Goal: Information Seeking & Learning: Learn about a topic

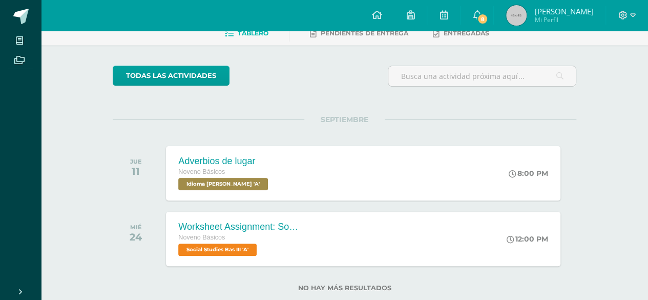
scroll to position [80, 0]
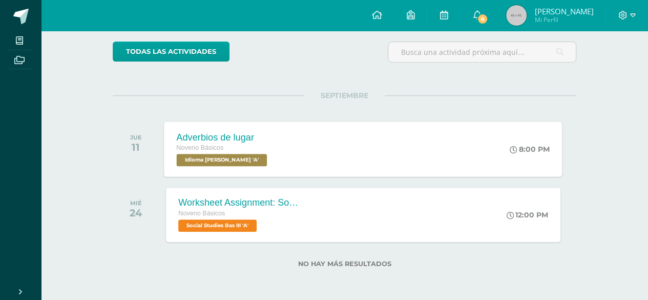
click at [414, 148] on div "Adverbios de lugar Noveno Básicos Idioma Maya Bas III 'A' 8:00 PM Adverbios de …" at bounding box center [363, 148] width 398 height 55
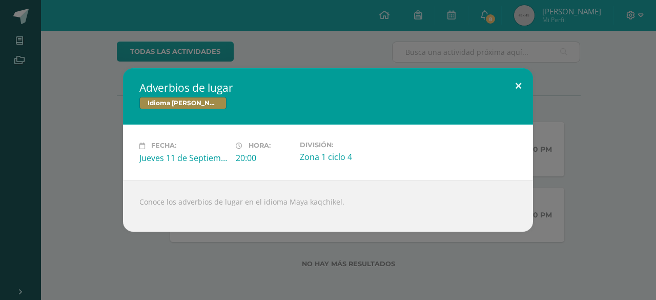
click at [523, 87] on button at bounding box center [518, 85] width 29 height 35
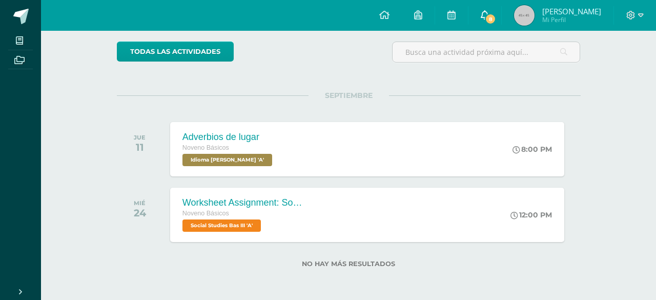
click at [487, 27] on link "8" at bounding box center [484, 15] width 33 height 31
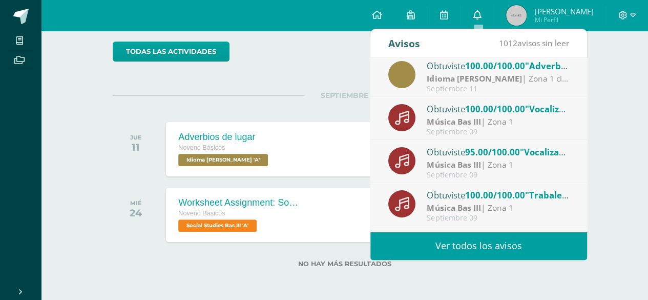
scroll to position [0, 0]
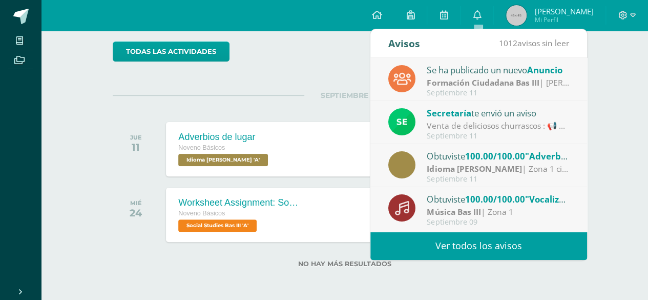
click at [618, 172] on div "Actividades recientes y próximas Tablero Pendientes de entrega Entregadas todas…" at bounding box center [344, 125] width 607 height 350
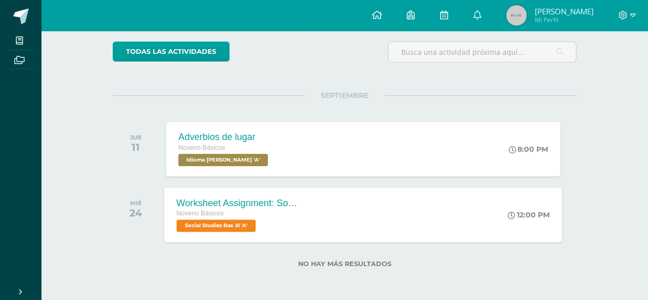
click at [481, 219] on div "Worksheet Assignment: Social and political participation of the different peopl…" at bounding box center [363, 214] width 398 height 55
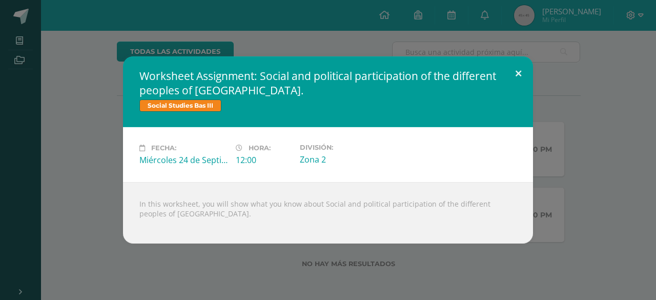
click at [512, 79] on button at bounding box center [518, 73] width 29 height 35
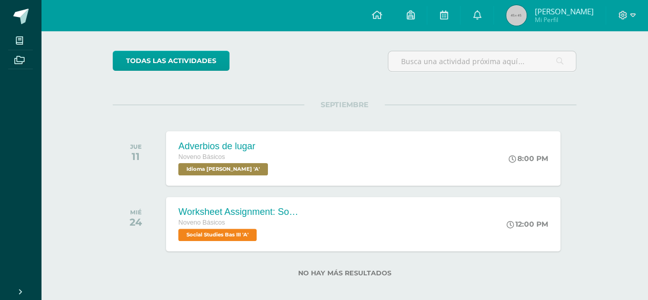
scroll to position [80, 0]
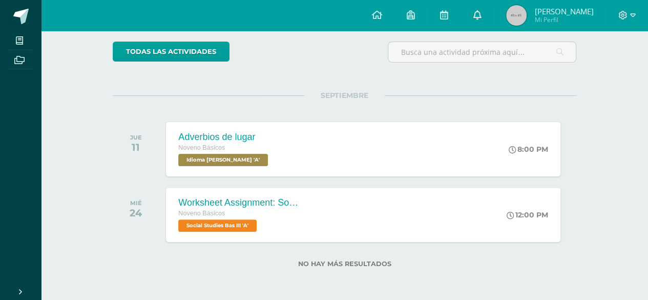
click at [481, 24] on link "0" at bounding box center [477, 15] width 33 height 31
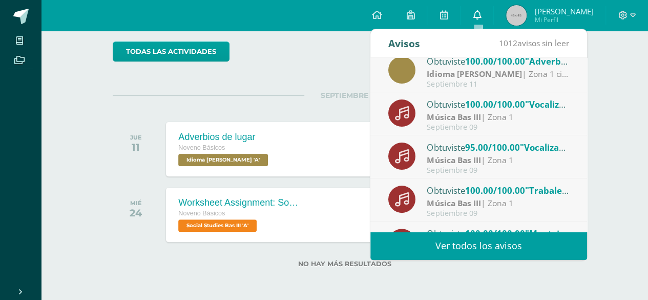
scroll to position [170, 0]
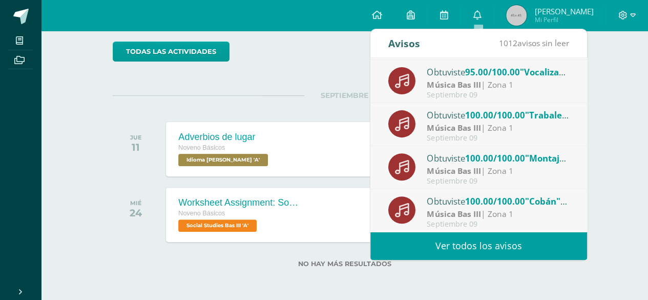
click at [615, 147] on div "Actividades recientes y próximas Tablero Pendientes de entrega Entregadas todas…" at bounding box center [344, 125] width 607 height 350
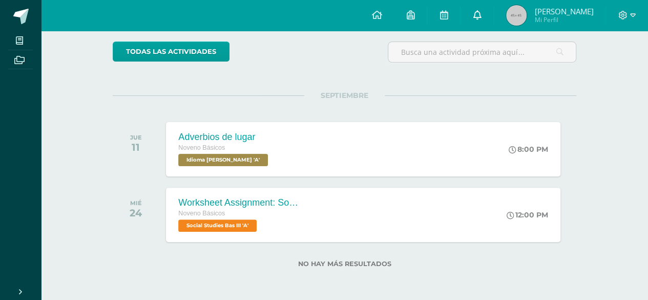
click at [491, 23] on link "0" at bounding box center [477, 15] width 33 height 31
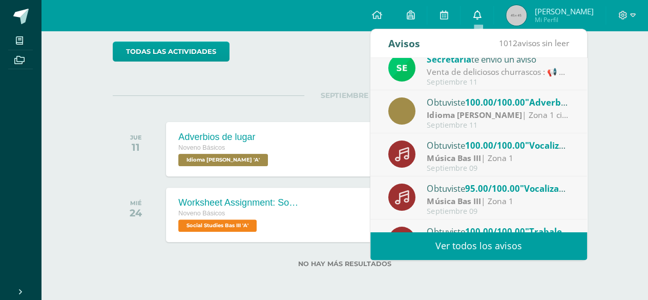
scroll to position [0, 0]
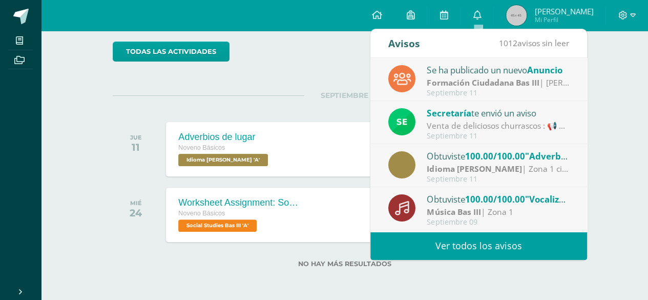
click at [507, 83] on strong "Formación Ciudadana Bas III" at bounding box center [483, 82] width 112 height 11
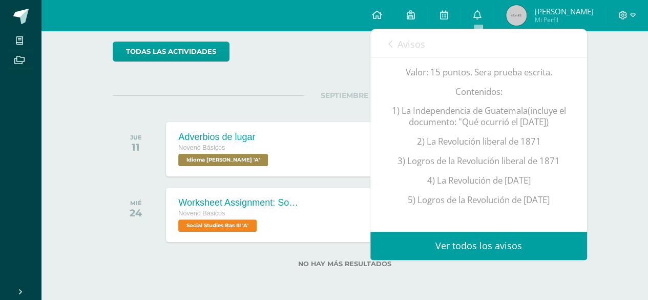
scroll to position [174, 0]
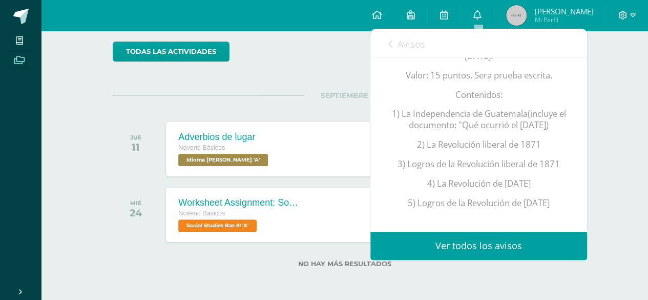
click at [11, 60] on span at bounding box center [19, 59] width 23 height 14
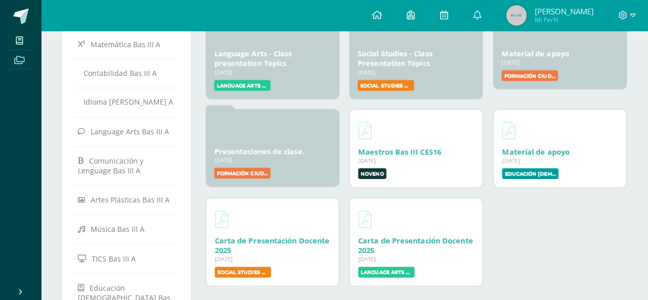
scroll to position [155, 0]
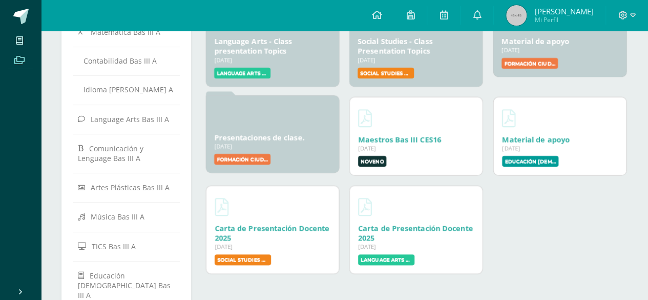
click at [298, 141] on link "Presentaciones de clase." at bounding box center [259, 137] width 90 height 10
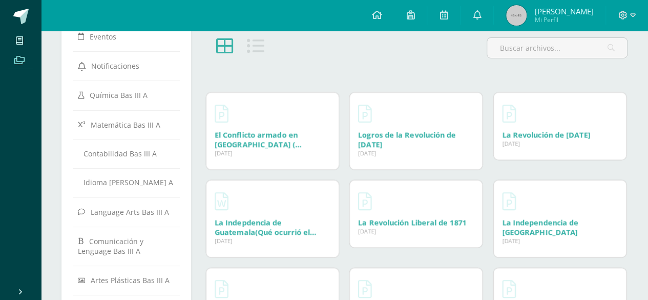
scroll to position [66, 0]
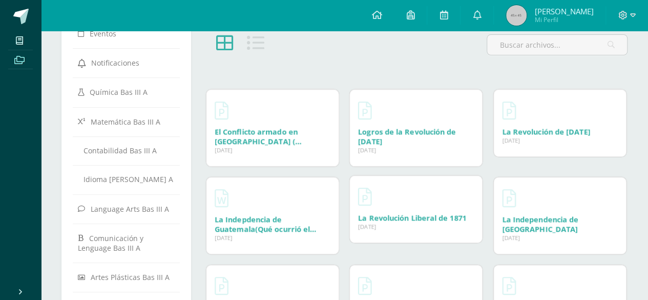
click at [408, 231] on div "La Revolución Liberal de 1871 22 Jul, 2025 22 Jul, 2025 Creado por: Erick Echev…" at bounding box center [416, 209] width 132 height 67
click at [408, 220] on link "La Revolución Liberal de 1871" at bounding box center [412, 218] width 108 height 10
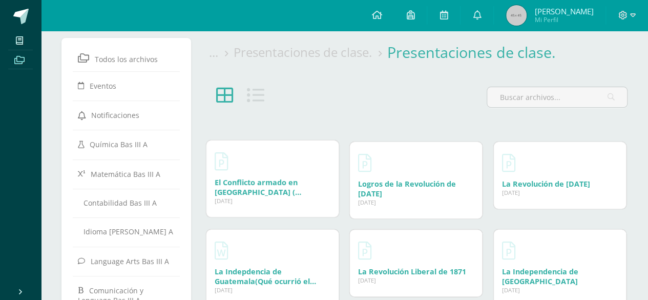
scroll to position [52, 0]
